Goal: Complete application form

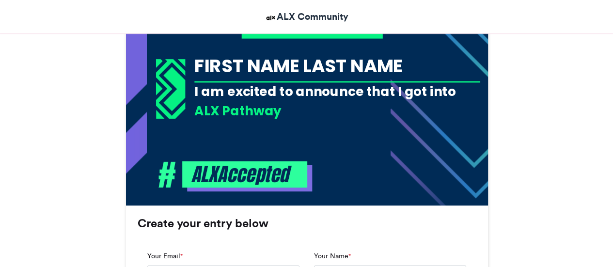
scroll to position [448, 0]
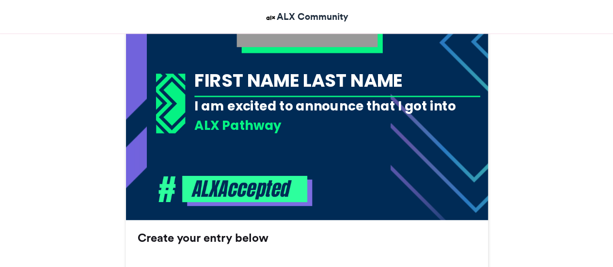
click at [264, 118] on div "ALX Pathway" at bounding box center [337, 125] width 286 height 18
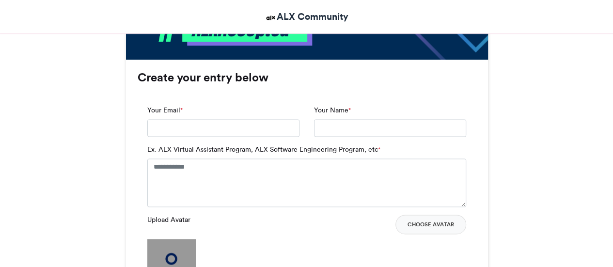
scroll to position [0, 0]
click at [240, 126] on input "Your Email *" at bounding box center [223, 127] width 152 height 17
type input "**********"
click at [327, 124] on input "Your Name *" at bounding box center [390, 127] width 152 height 17
type input "**********"
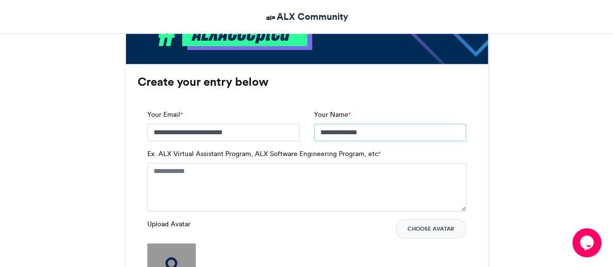
scroll to position [604, 0]
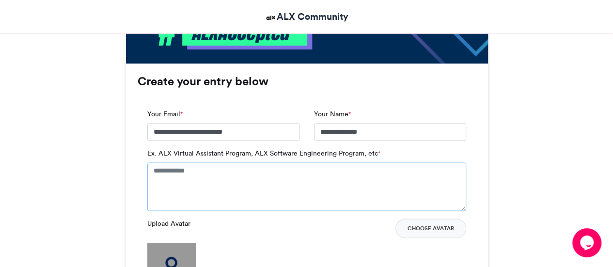
click at [198, 170] on textarea "Ex. ALX Virtual Assistant Program, ALX Software Engineering Program, etc *" at bounding box center [306, 186] width 319 height 48
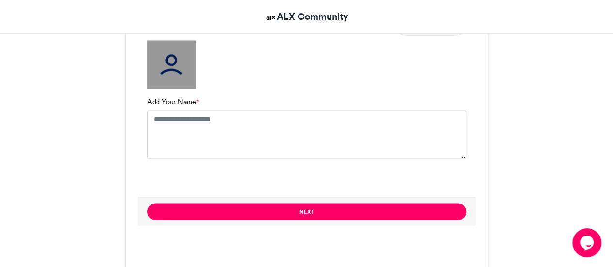
scroll to position [816, 0]
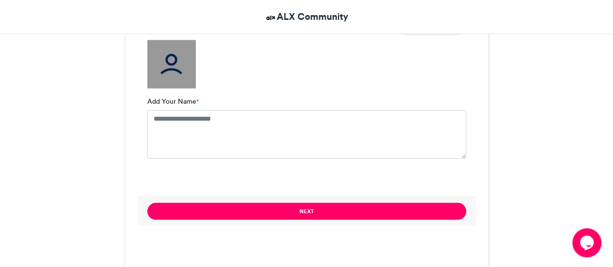
type textarea "**********"
click at [177, 121] on textarea "Add Your Name *" at bounding box center [306, 134] width 319 height 48
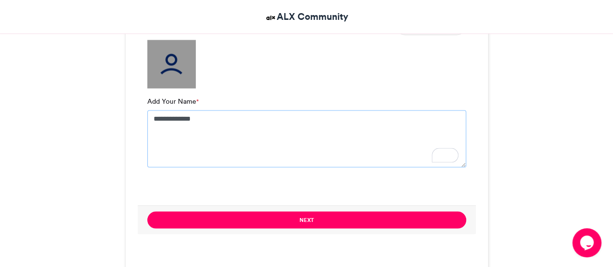
click at [242, 136] on textarea "**********" at bounding box center [306, 138] width 319 height 57
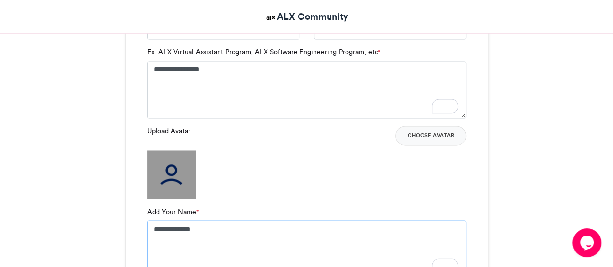
scroll to position [706, 0]
type textarea "**********"
click at [173, 180] on img at bounding box center [171, 174] width 48 height 48
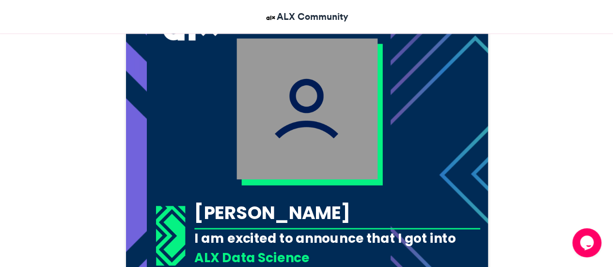
scroll to position [314, 0]
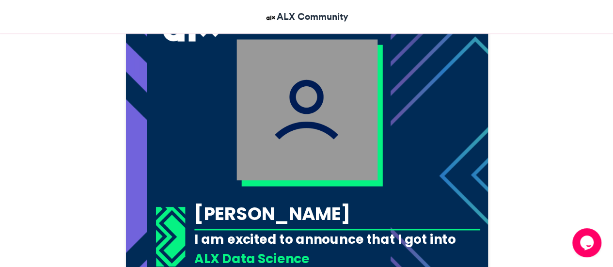
click at [285, 113] on img at bounding box center [306, 109] width 141 height 141
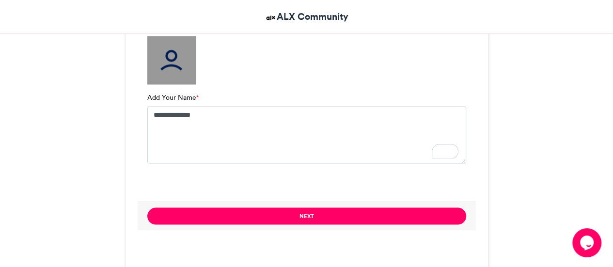
scroll to position [681, 0]
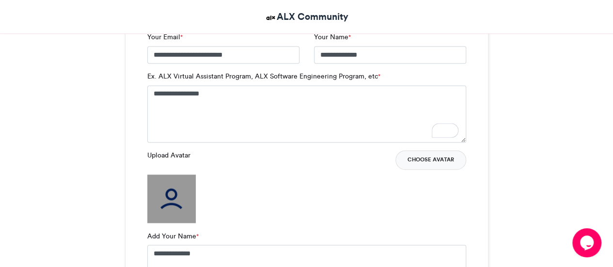
click at [421, 155] on button "Choose Avatar" at bounding box center [430, 159] width 71 height 19
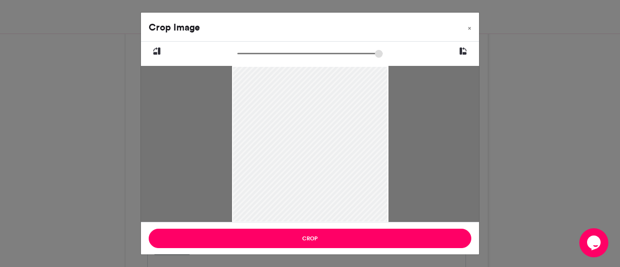
drag, startPoint x: 291, startPoint y: 141, endPoint x: 287, endPoint y: 158, distance: 18.0
click at [287, 158] on div at bounding box center [310, 161] width 157 height 209
type input "******"
drag, startPoint x: 241, startPoint y: 55, endPoint x: 204, endPoint y: 43, distance: 39.1
click at [237, 49] on input "zoom" at bounding box center [309, 53] width 145 height 9
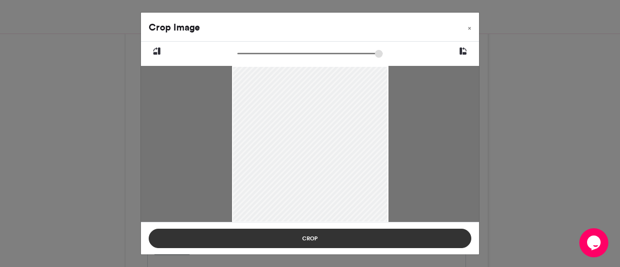
click at [320, 237] on button "Crop" at bounding box center [310, 238] width 323 height 19
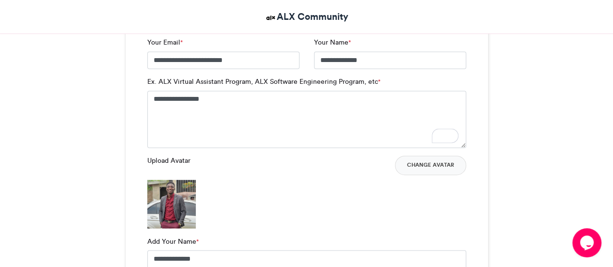
scroll to position [682, 0]
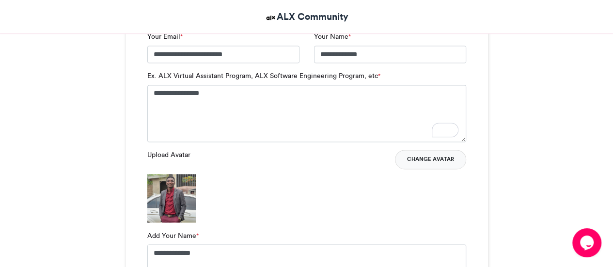
click at [423, 158] on button "Change Avatar" at bounding box center [430, 159] width 71 height 19
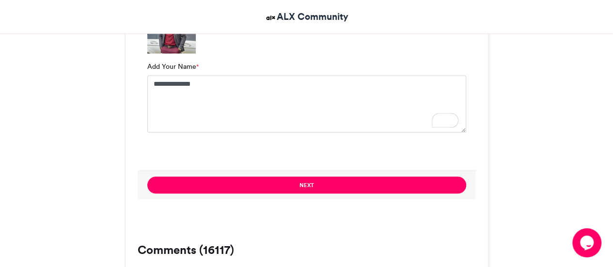
scroll to position [850, 0]
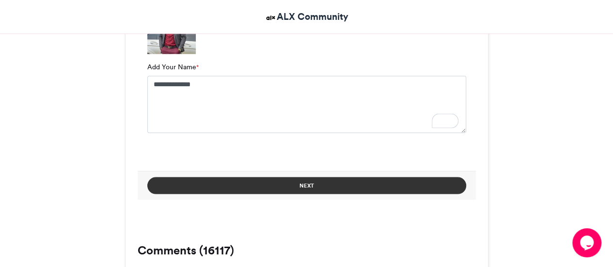
click at [319, 181] on button "Next" at bounding box center [306, 185] width 319 height 17
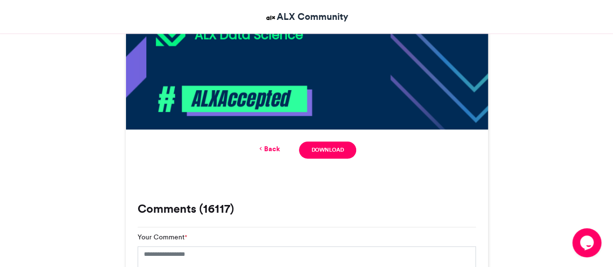
scroll to position [533, 0]
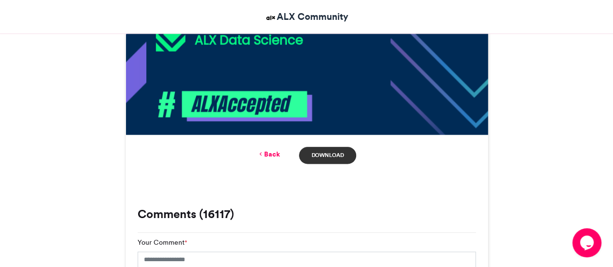
click at [332, 162] on link "Download" at bounding box center [327, 155] width 57 height 17
